Goal: Transaction & Acquisition: Purchase product/service

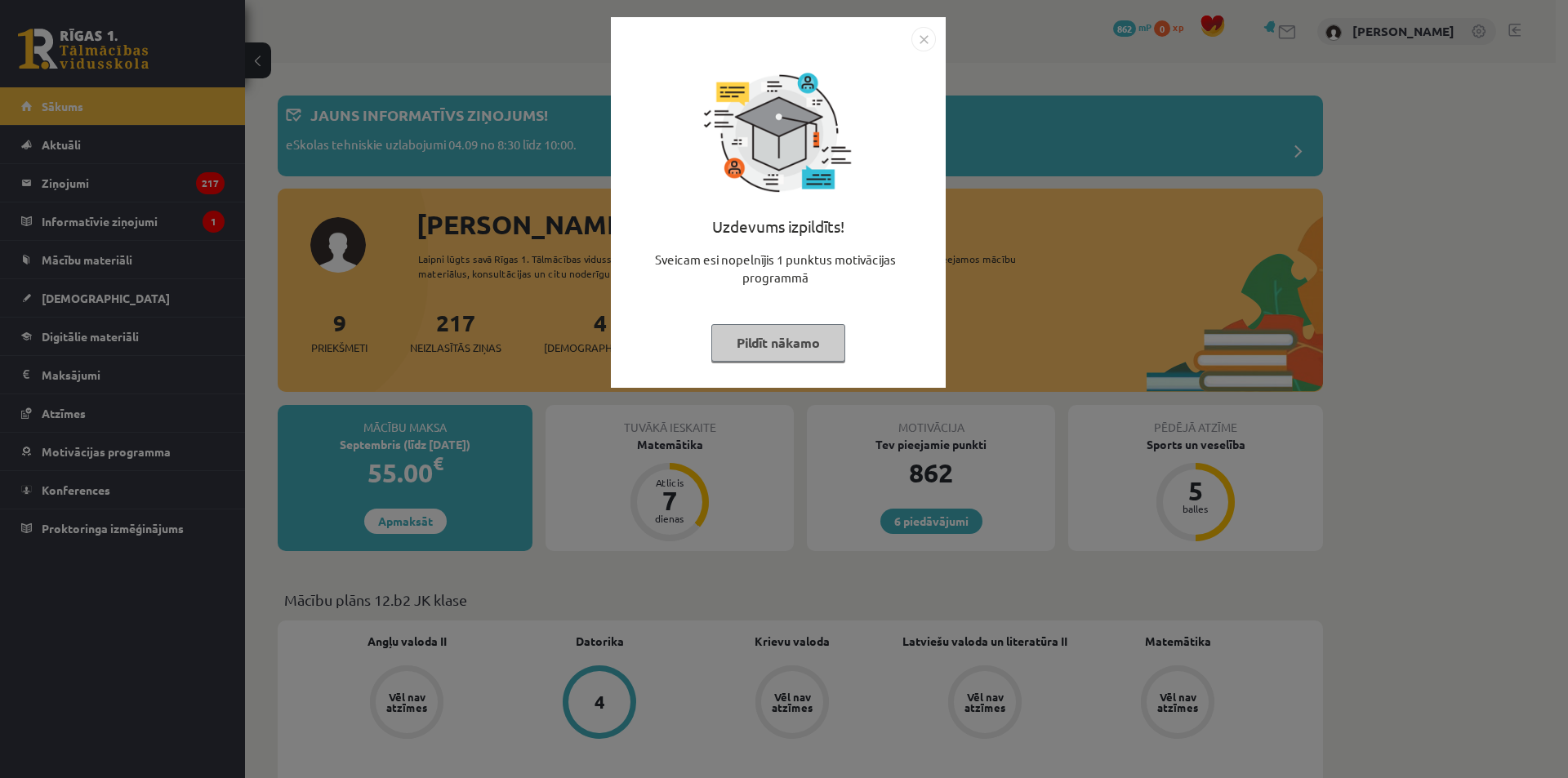
click at [924, 36] on img "Close" at bounding box center [924, 39] width 25 height 25
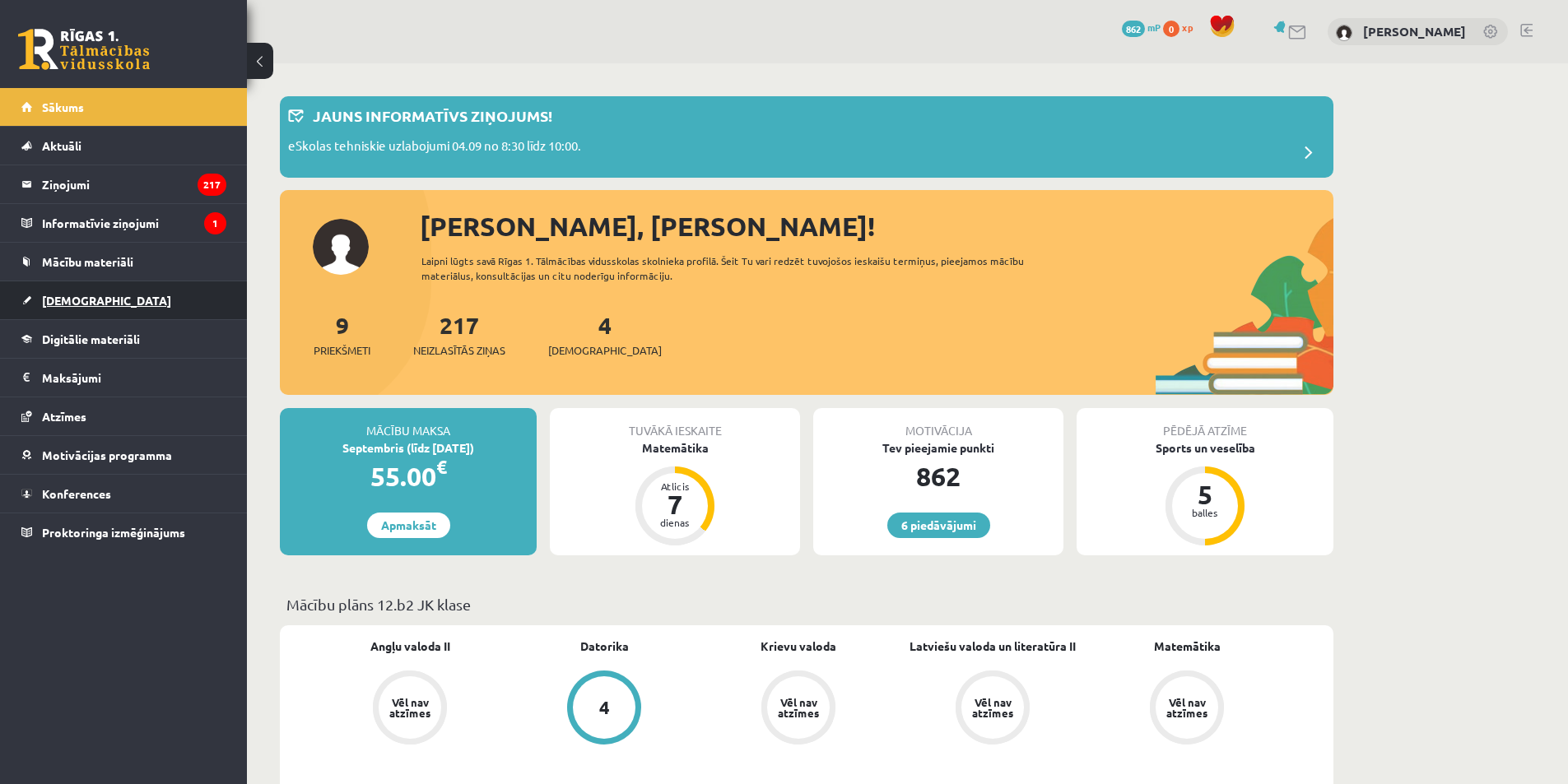
click at [128, 300] on link "[DEMOGRAPHIC_DATA]" at bounding box center [124, 300] width 205 height 38
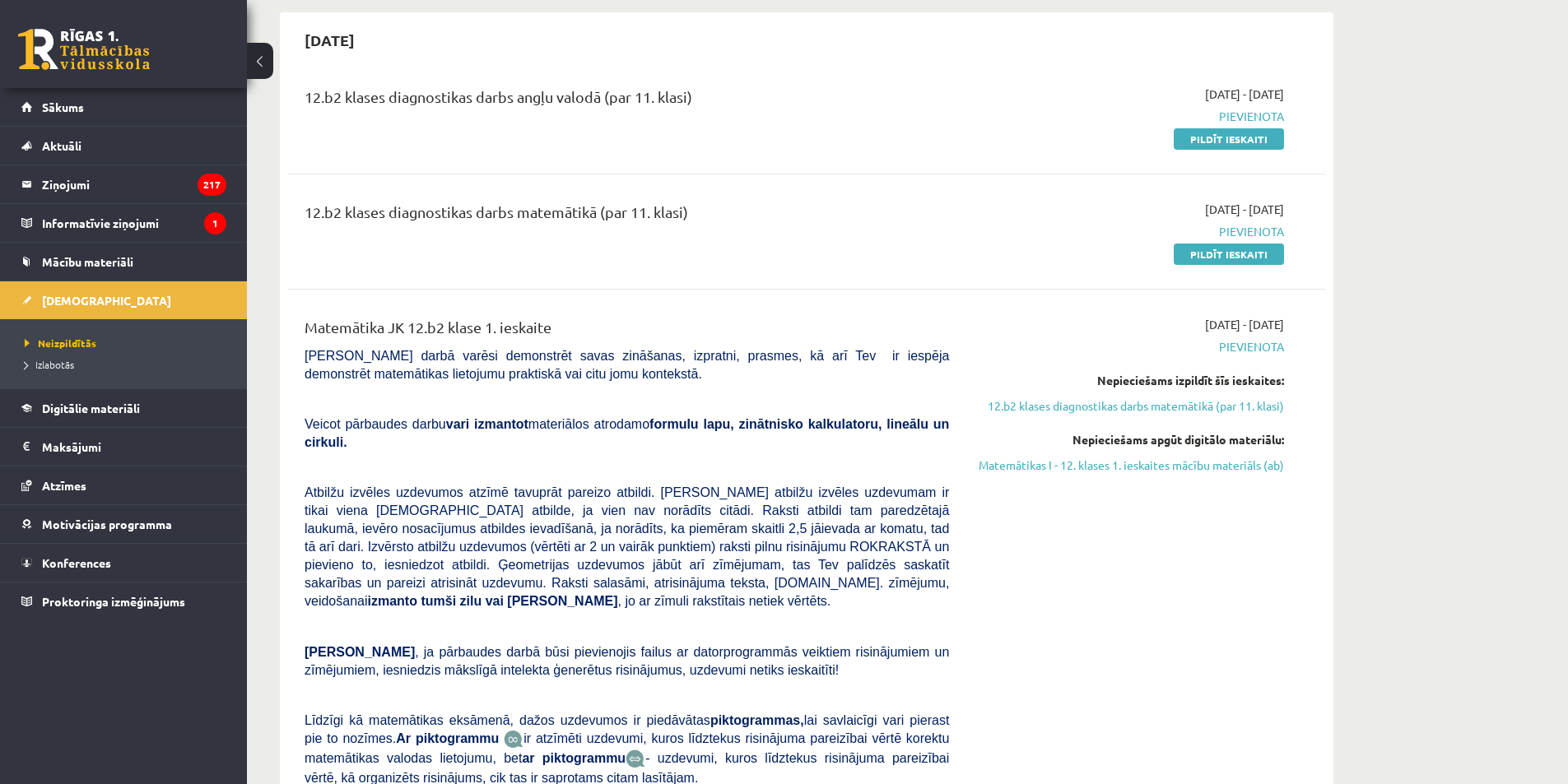
scroll to position [82, 0]
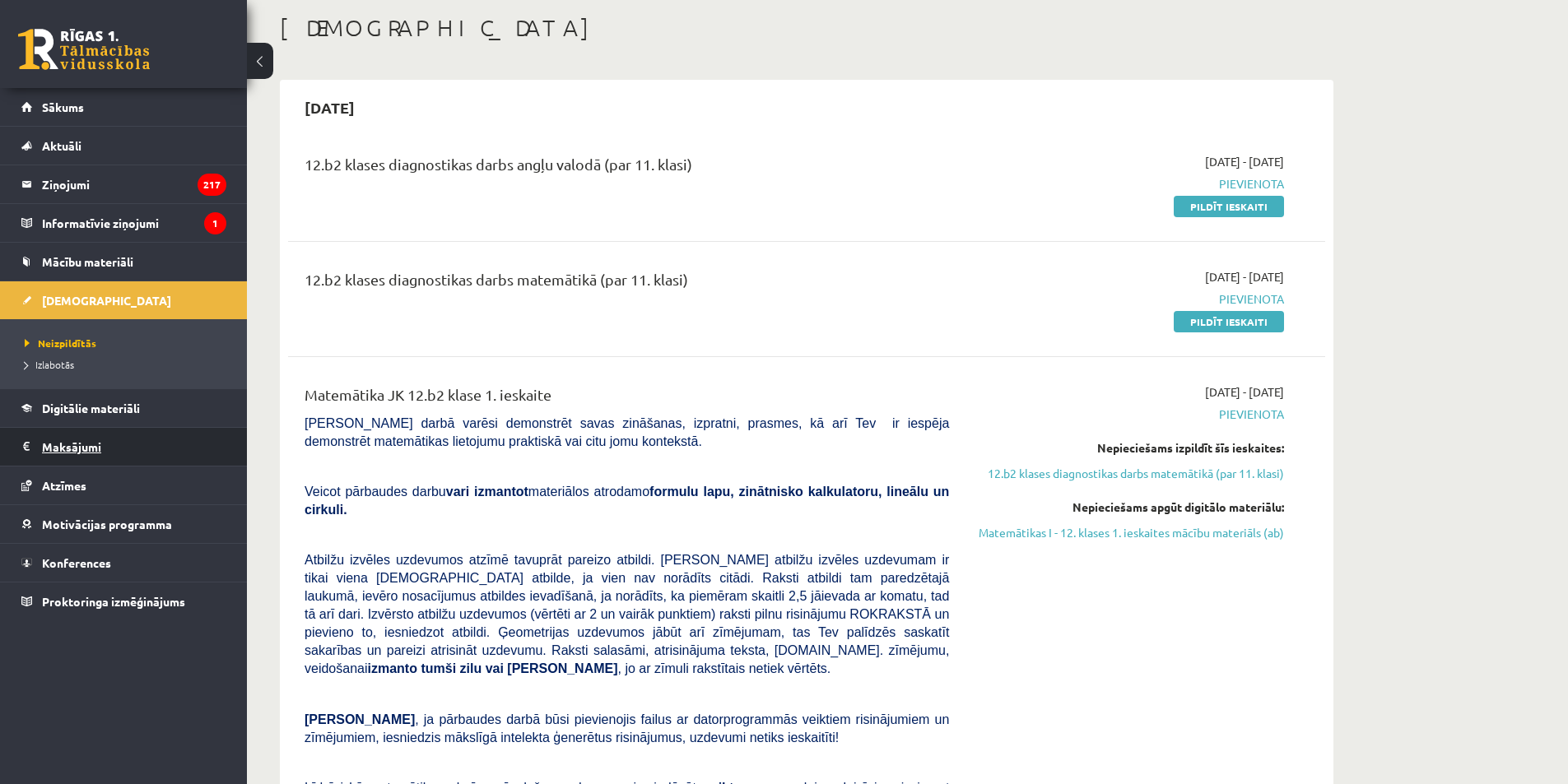
click at [61, 443] on legend "Maksājumi 0" at bounding box center [134, 446] width 184 height 38
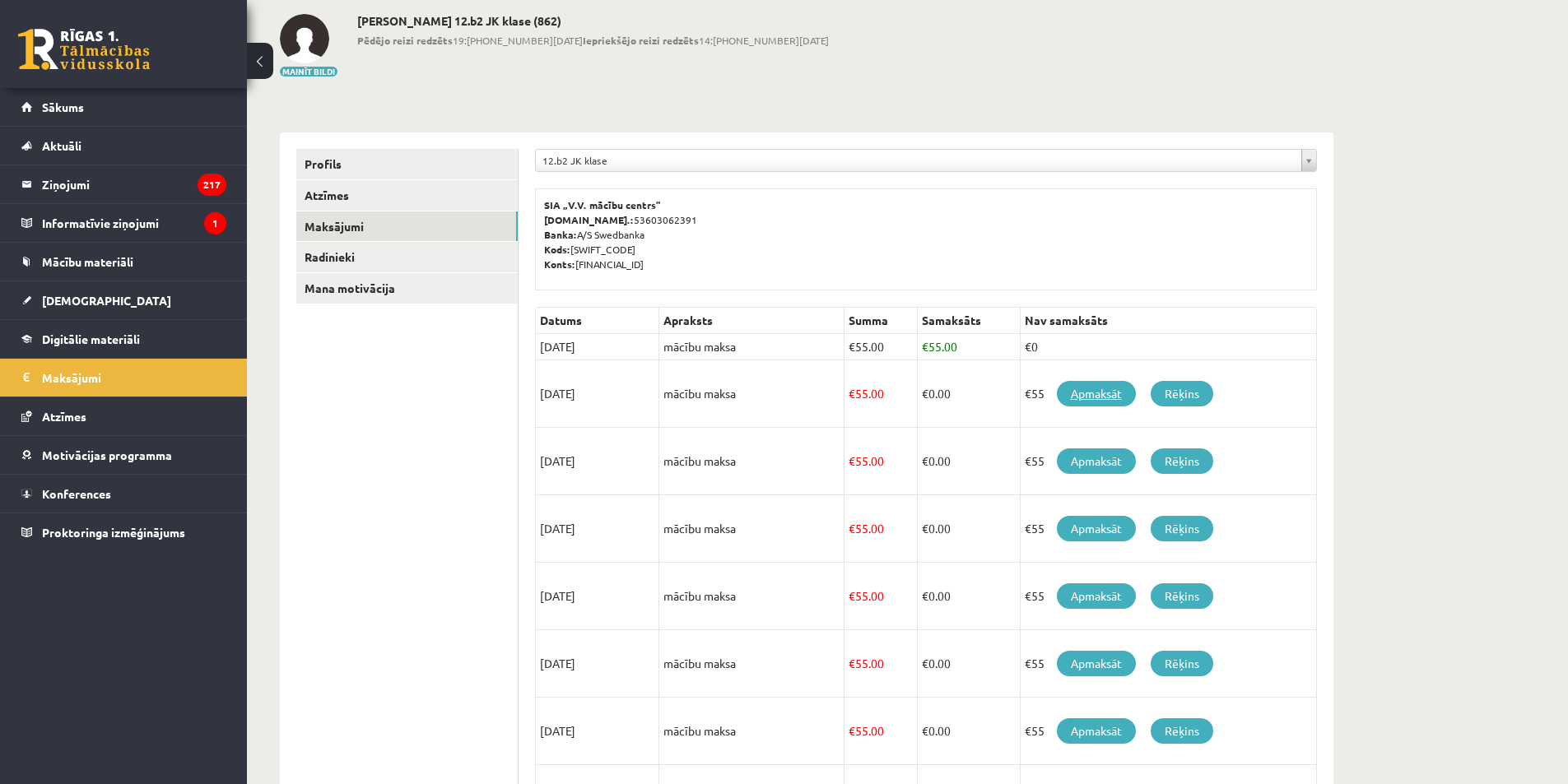
click at [1123, 396] on link "Apmaksāt" at bounding box center [1096, 393] width 79 height 25
